Goal: Download file/media

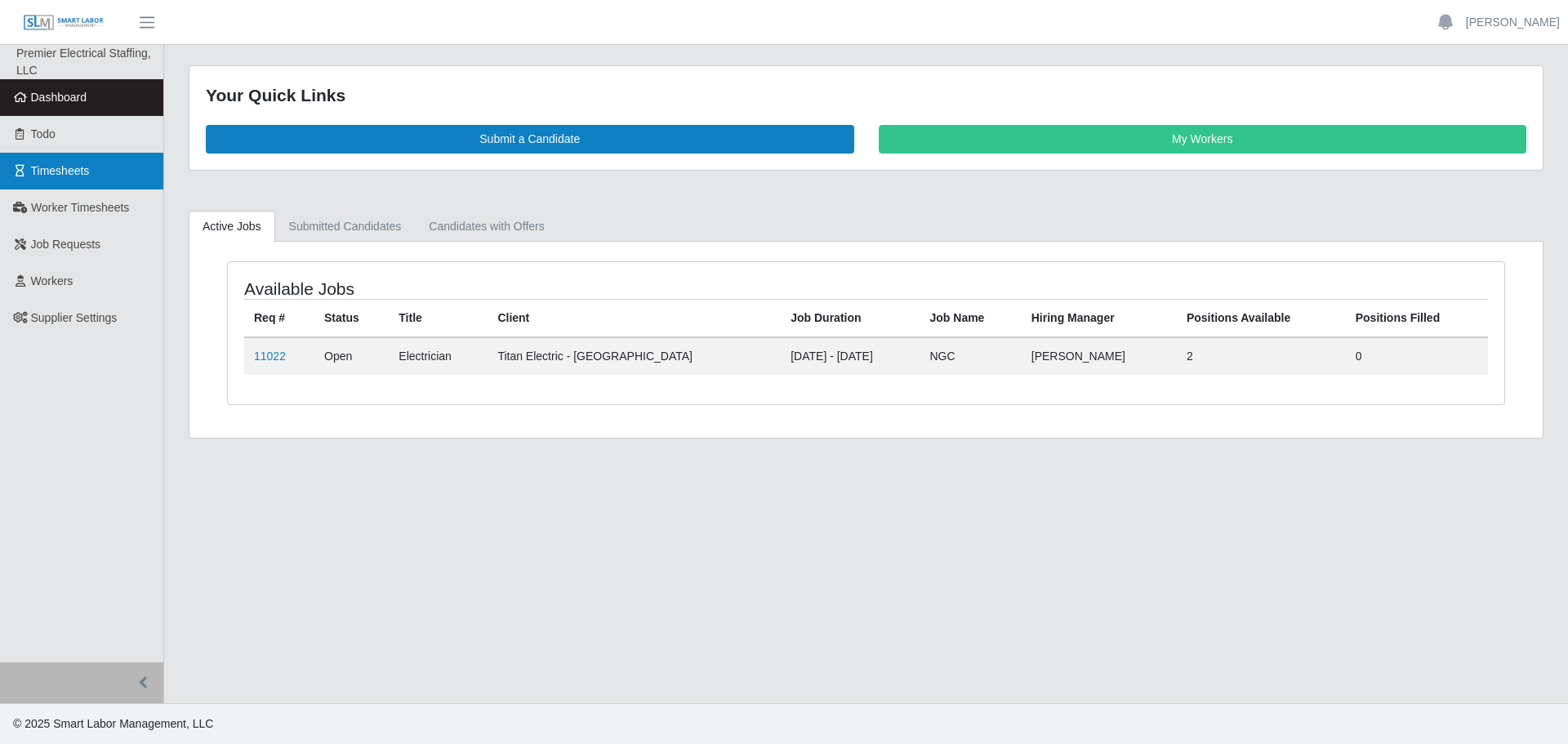
click at [61, 170] on span "Timesheets" at bounding box center [59, 170] width 58 height 13
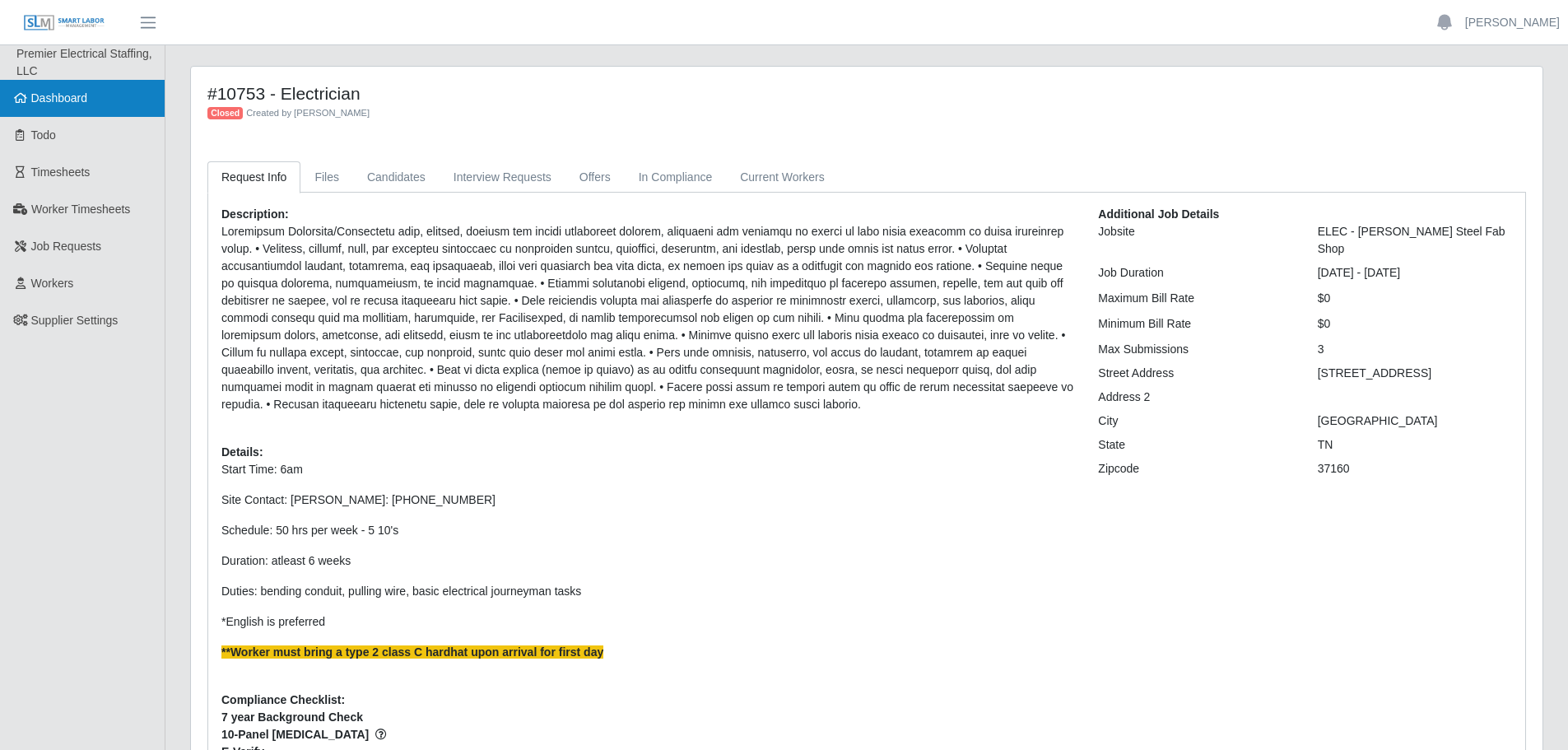
click at [67, 98] on span "Dashboard" at bounding box center [59, 98] width 57 height 13
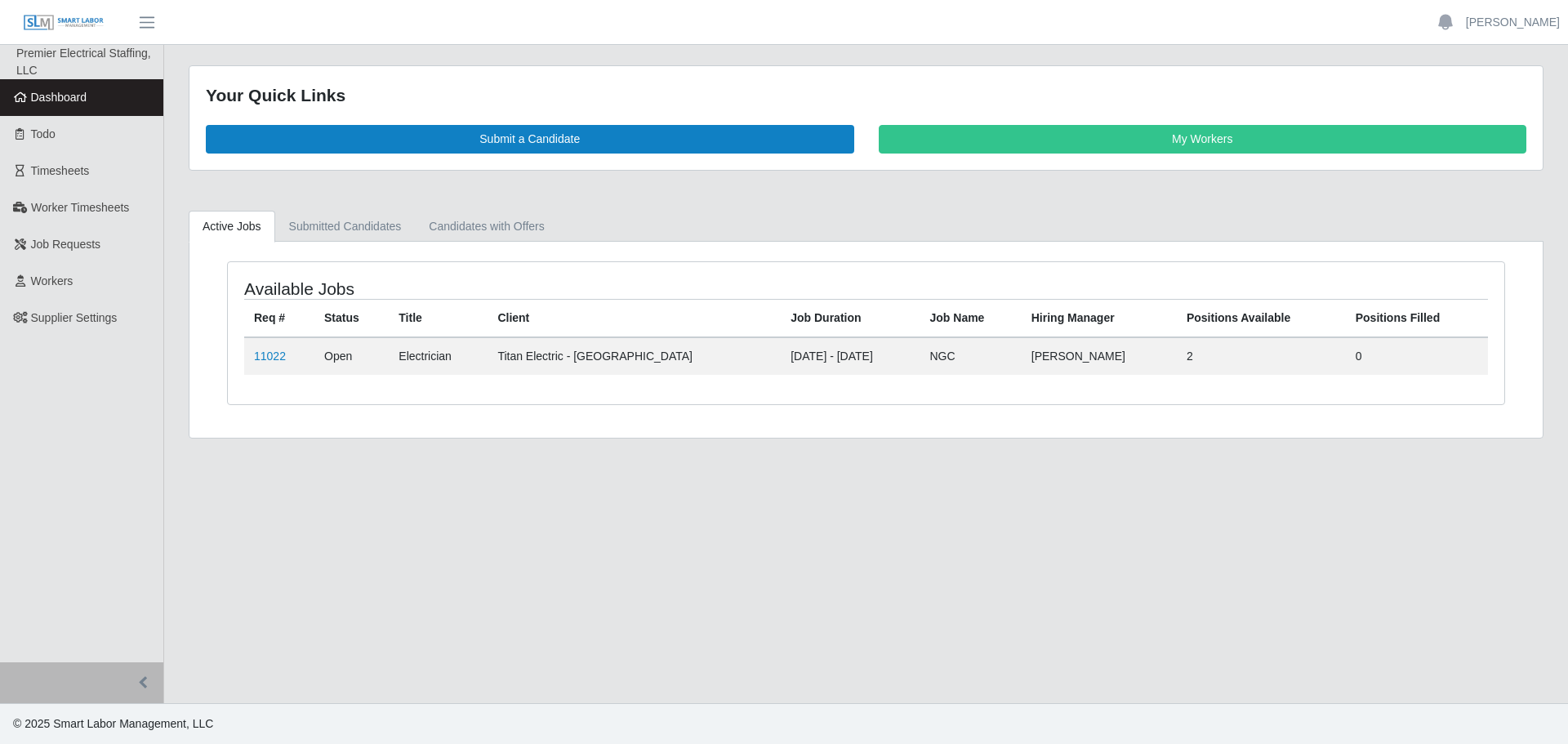
click at [45, 95] on span "Dashboard" at bounding box center [58, 97] width 56 height 13
click at [57, 168] on span "Timesheets" at bounding box center [59, 170] width 58 height 13
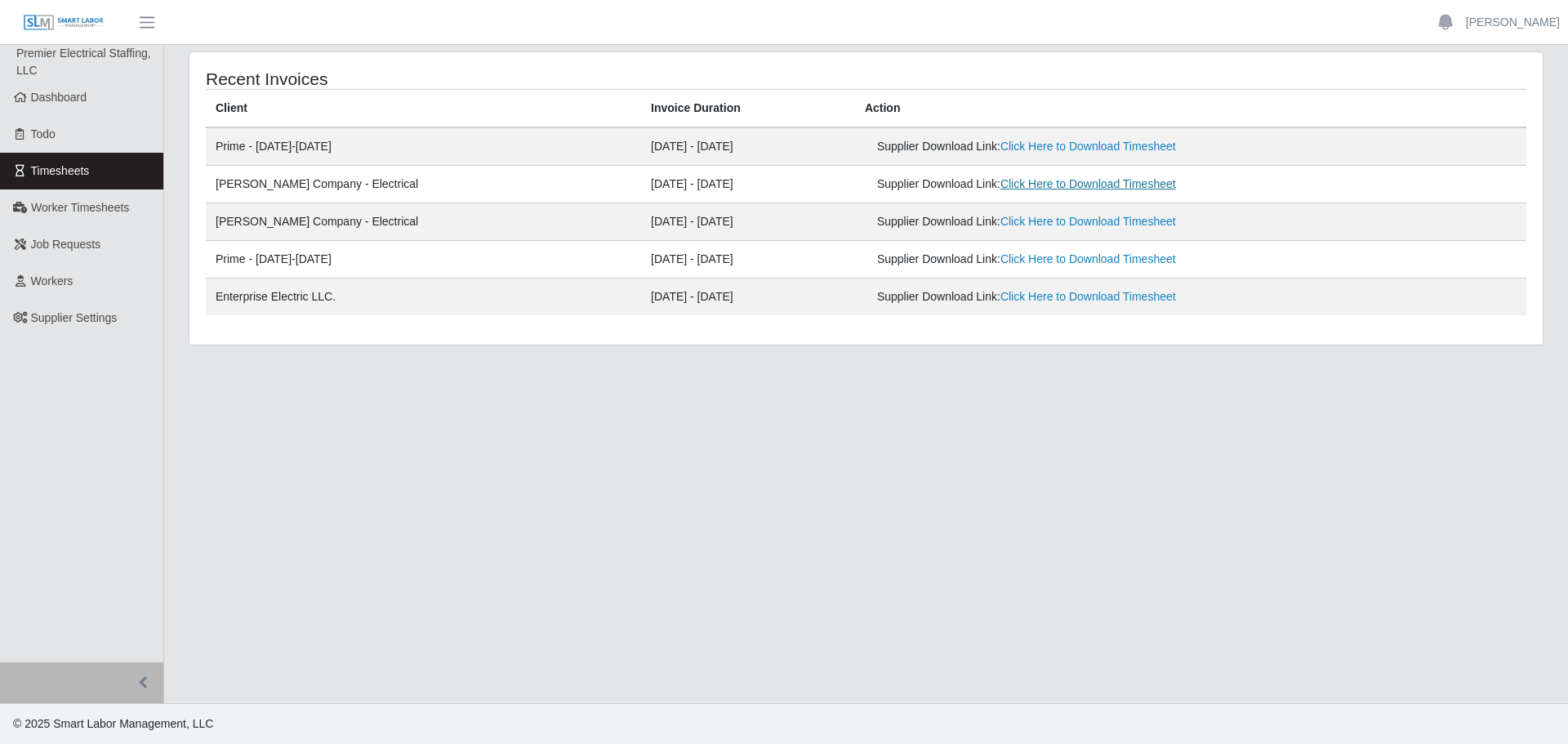
click at [1005, 184] on link "Click Here to Download Timesheet" at bounding box center [1088, 183] width 176 height 13
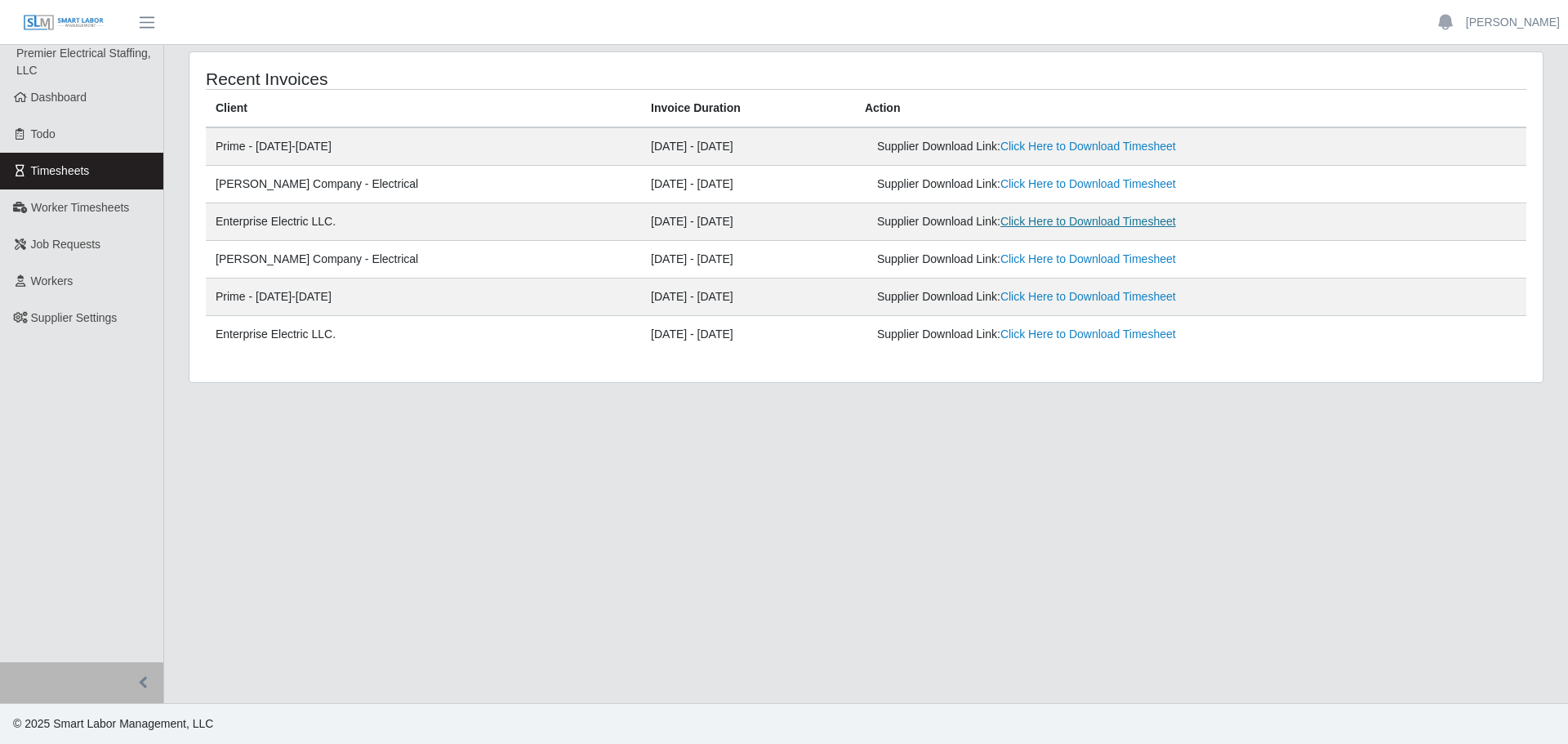
click at [1000, 228] on link "Click Here to Download Timesheet" at bounding box center [1088, 221] width 176 height 13
